Goal: Transaction & Acquisition: Download file/media

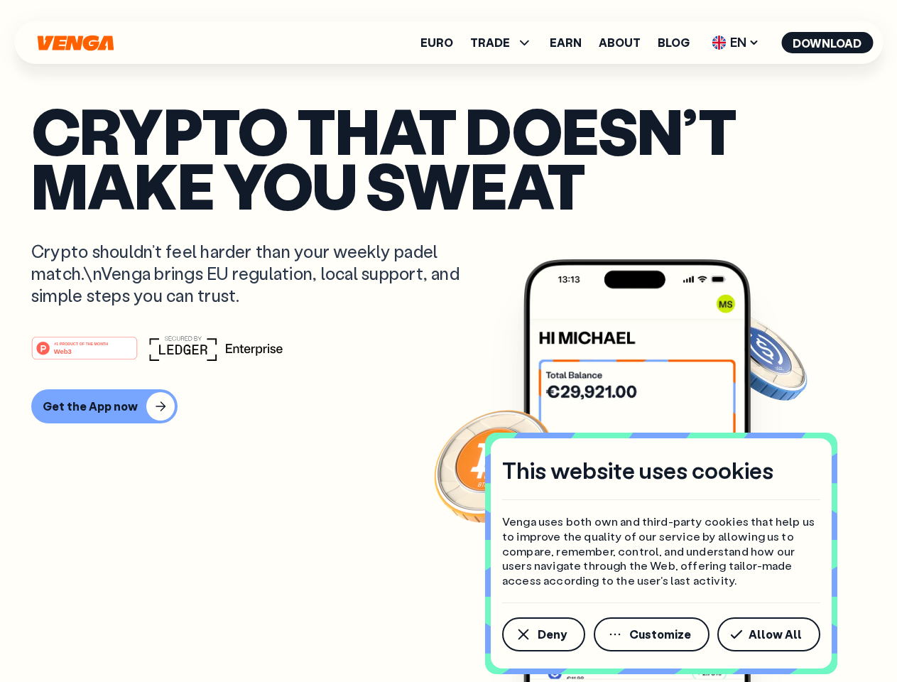
click at [448, 341] on div "#1 PRODUCT OF THE MONTH Web3" at bounding box center [448, 348] width 834 height 26
click at [542, 634] on span "Deny" at bounding box center [551, 633] width 29 height 11
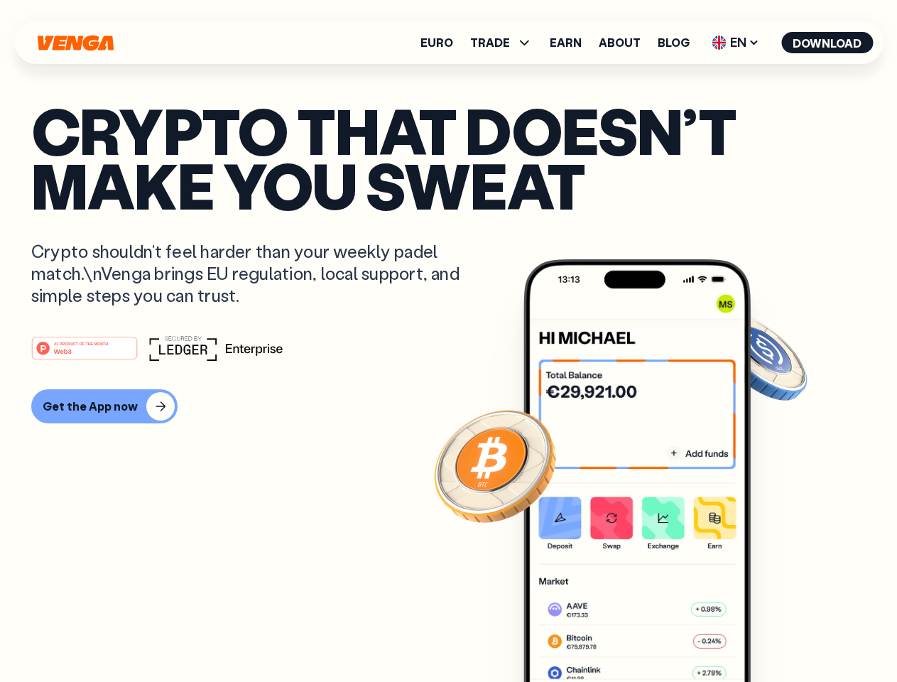
click at [652, 634] on img at bounding box center [636, 497] width 227 height 476
click at [771, 634] on article "Crypto that doesn’t make you sweat Crypto shouldn’t feel harder than your weekl…" at bounding box center [448, 369] width 834 height 532
click at [506, 43] on span "TRADE" at bounding box center [490, 42] width 40 height 11
click at [736, 43] on span "EN" at bounding box center [735, 42] width 58 height 23
click at [827, 43] on button "Download" at bounding box center [827, 42] width 92 height 21
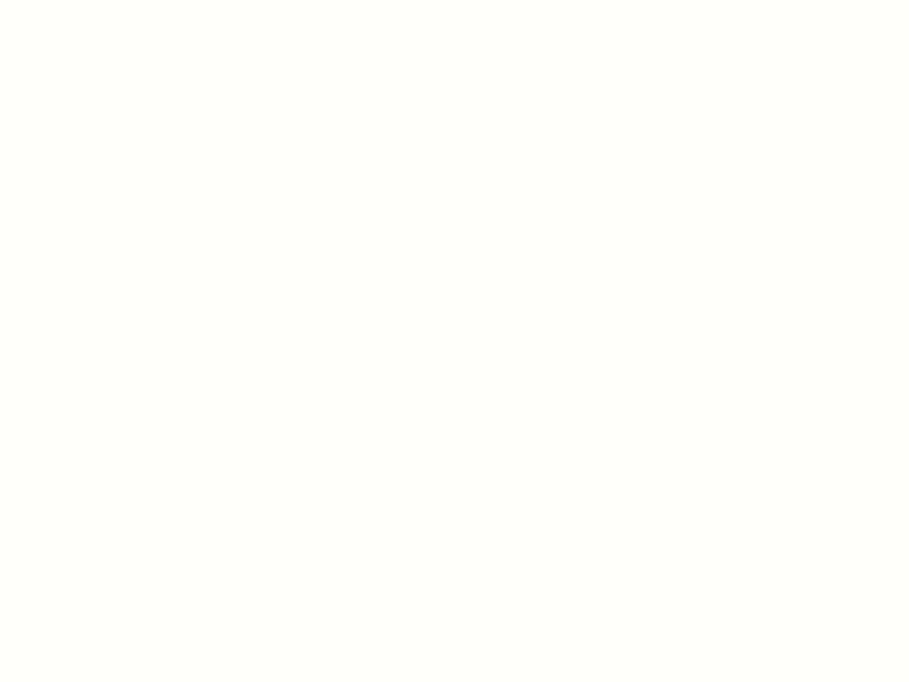
click at [102, 0] on html "This website uses cookies Venga uses both own and third-party cookies that help…" at bounding box center [454, 0] width 909 height 0
click at [87, 0] on html "This website uses cookies Venga uses both own and third-party cookies that help…" at bounding box center [454, 0] width 909 height 0
